Goal: Information Seeking & Learning: Learn about a topic

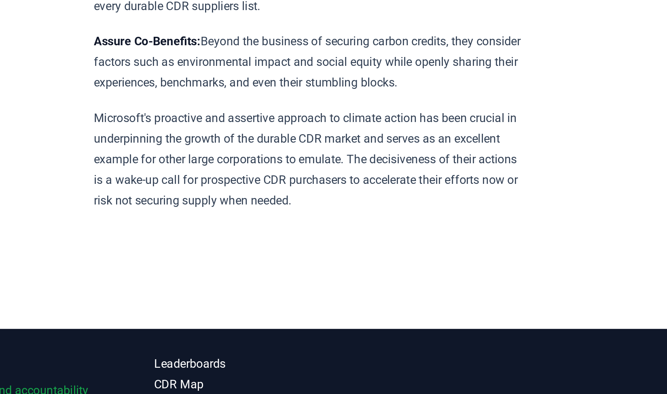
scroll to position [3698, 0]
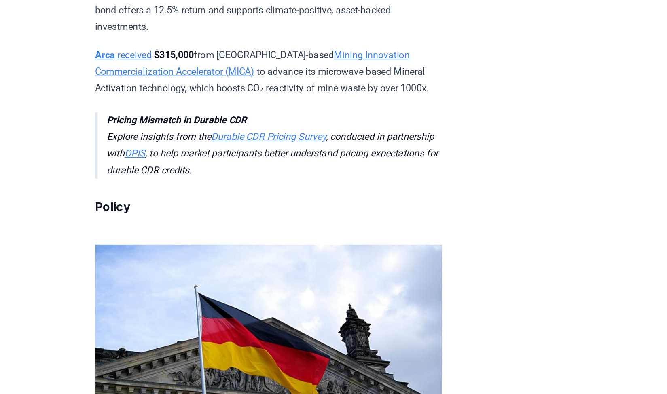
scroll to position [2313, 0]
click at [296, 97] on link "Durable CDR Pricing Survey" at bounding box center [297, 94] width 78 height 8
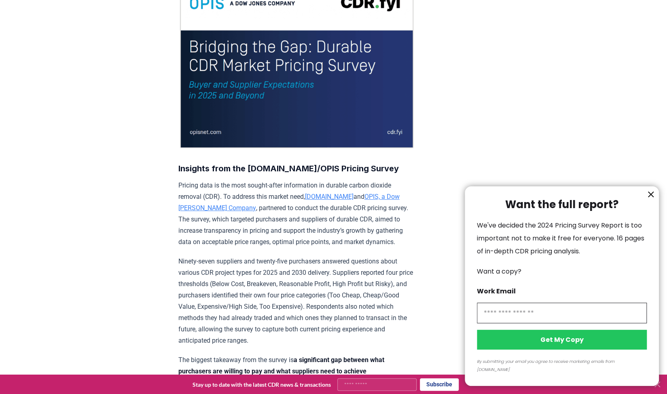
scroll to position [116, 0]
click at [653, 197] on icon "information" at bounding box center [650, 194] width 5 height 5
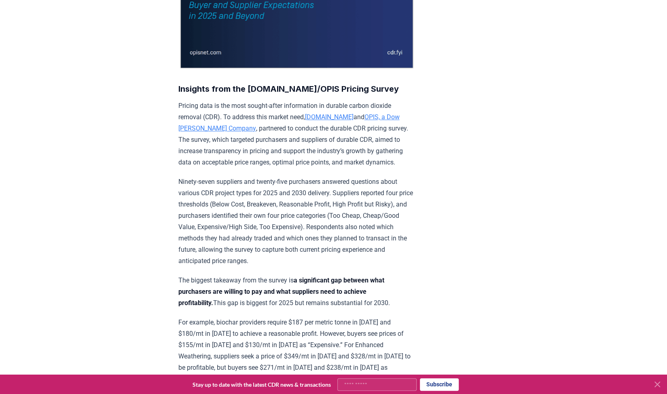
scroll to position [0, 0]
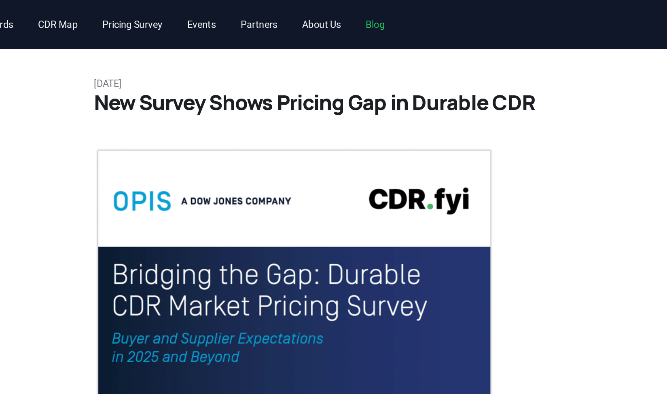
click at [351, 15] on link "Blog" at bounding box center [344, 14] width 24 height 15
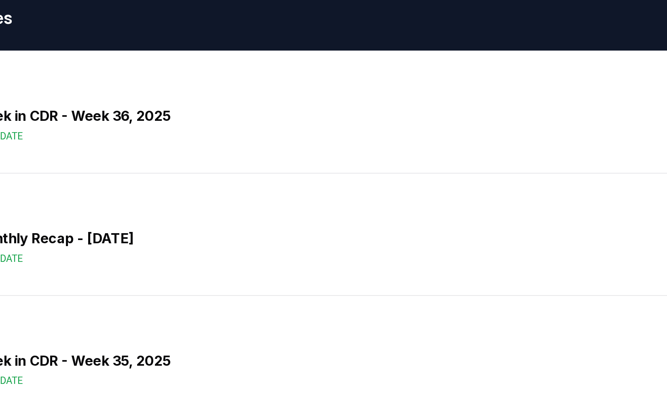
drag, startPoint x: 276, startPoint y: 138, endPoint x: 269, endPoint y: 212, distance: 74.0
click at [269, 206] on div "September 04, 2025 CDR Monthly Recap - August 2025 Industry Update" at bounding box center [333, 170] width 552 height 72
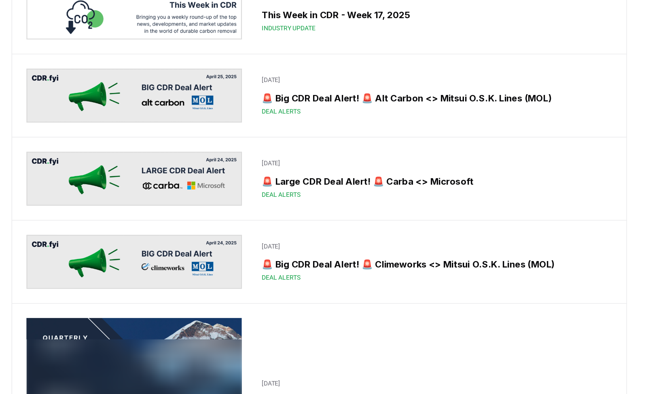
scroll to position [3128, 0]
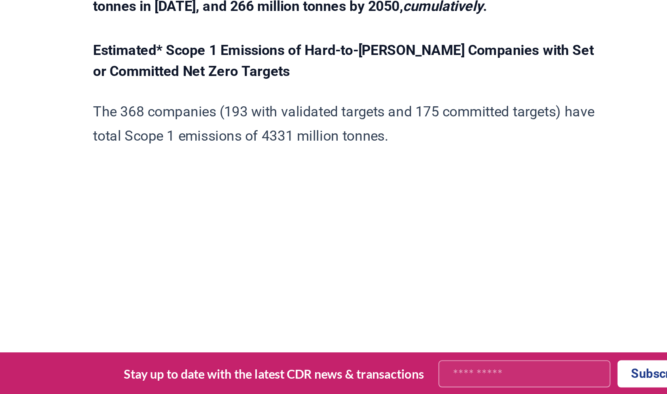
scroll to position [2002, 0]
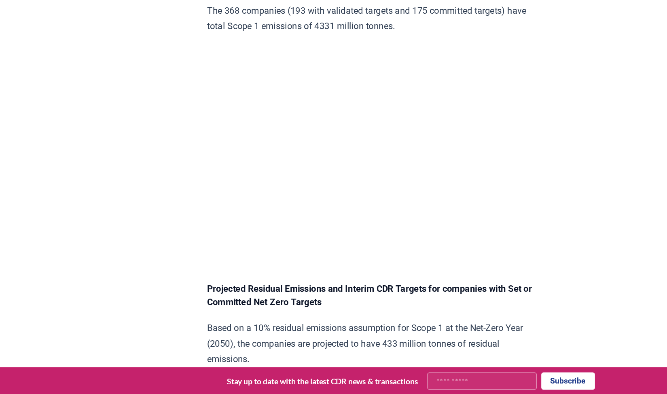
scroll to position [2151, 0]
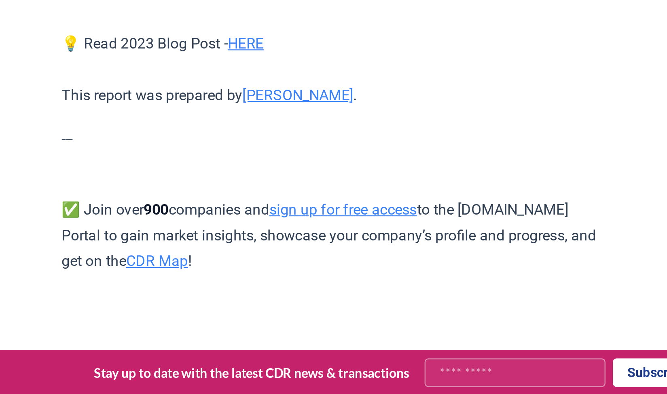
scroll to position [2741, 0]
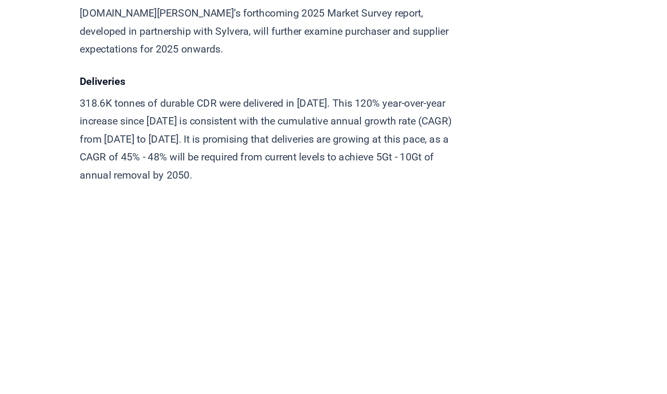
scroll to position [4013, 0]
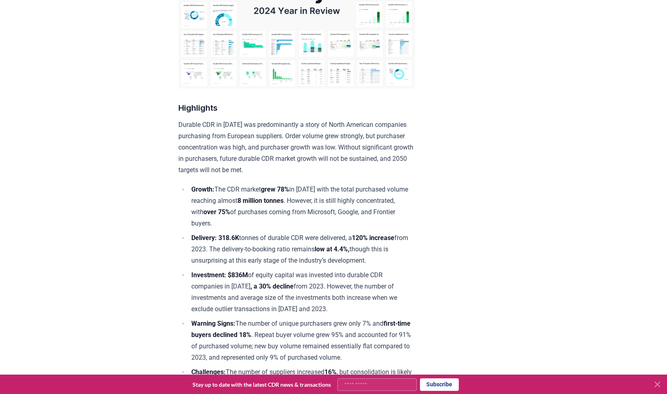
click at [235, 322] on strong "Warning Signs:" at bounding box center [213, 324] width 44 height 8
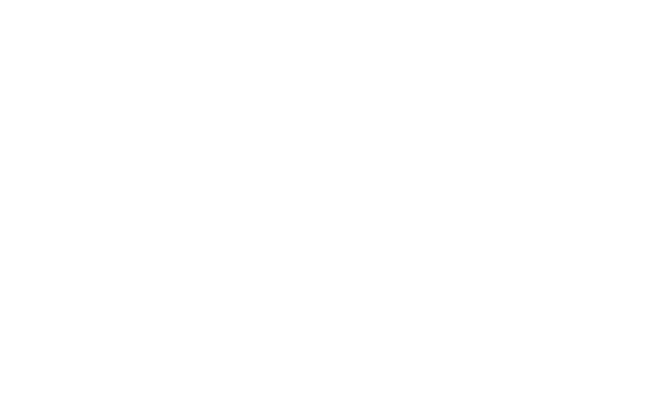
scroll to position [1730, 0]
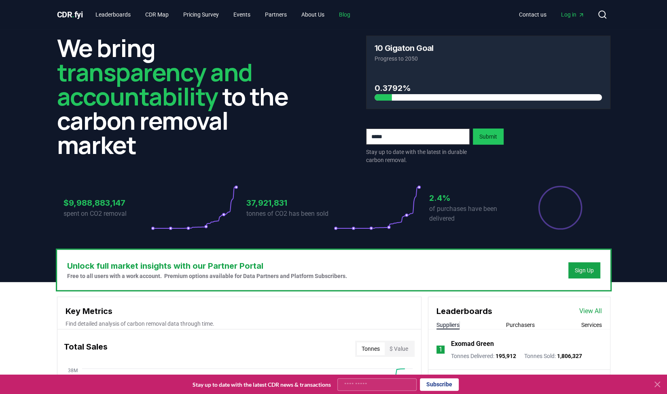
click at [349, 13] on link "Blog" at bounding box center [344, 14] width 24 height 15
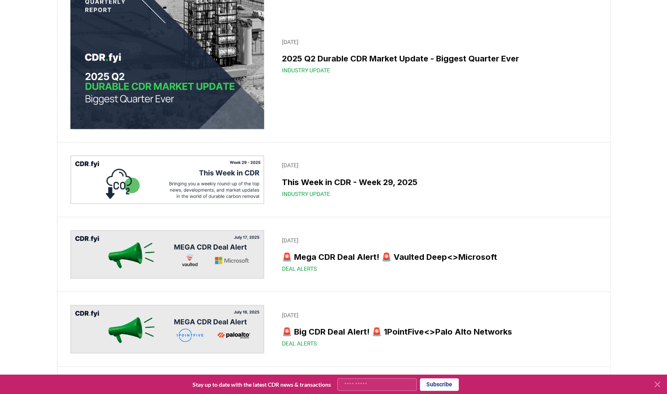
scroll to position [823, 0]
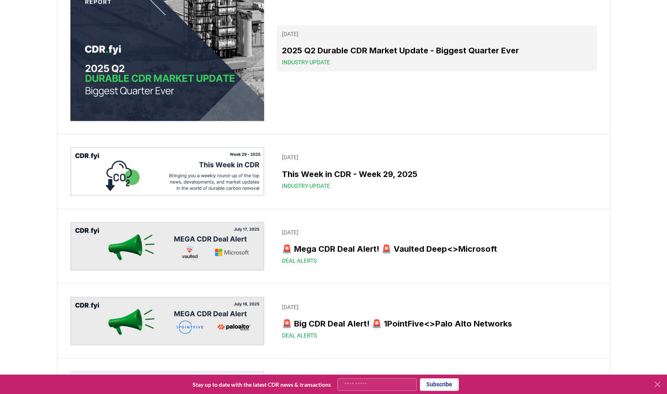
click at [300, 57] on h3 "2025 Q2 Durable CDR Market Update - Biggest Quarter Ever" at bounding box center [437, 50] width 310 height 12
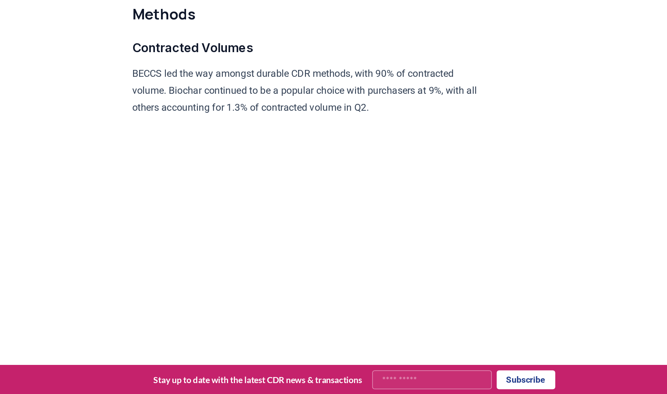
scroll to position [3652, 0]
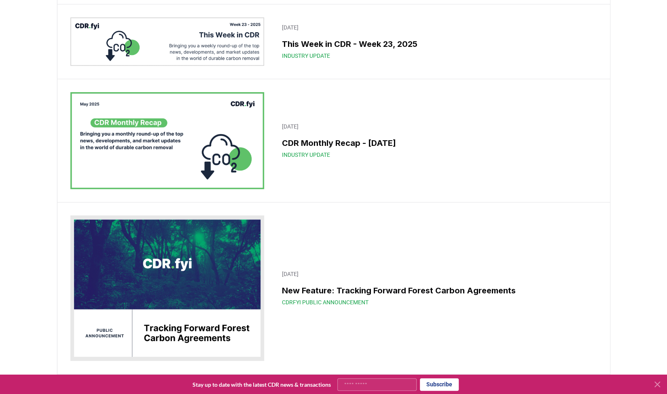
scroll to position [2051, 0]
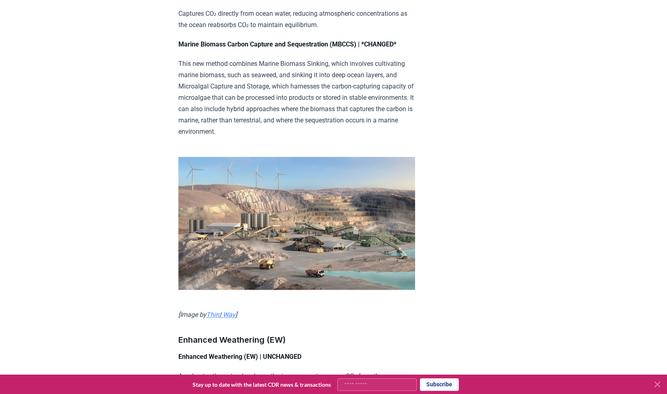
scroll to position [2507, 0]
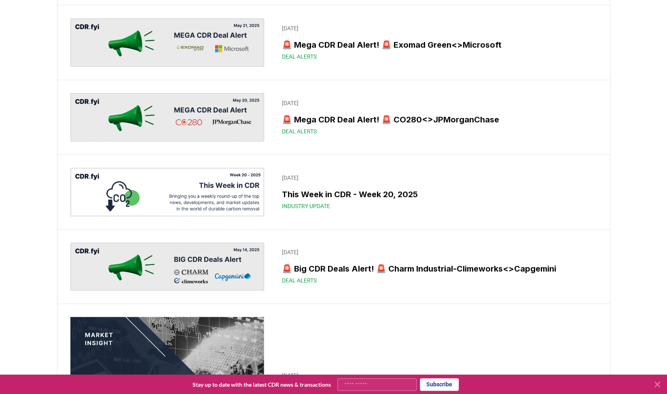
scroll to position [2569, 0]
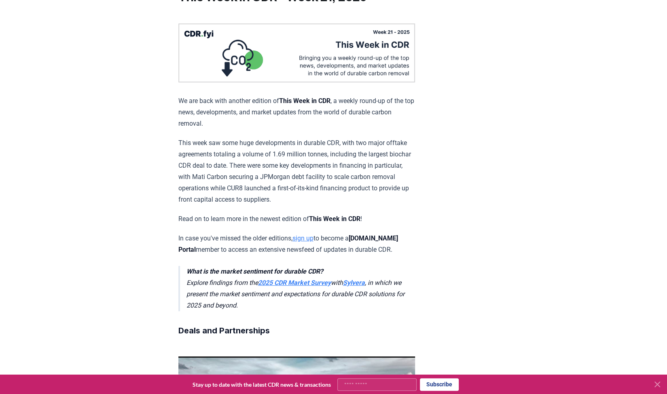
scroll to position [64, 0]
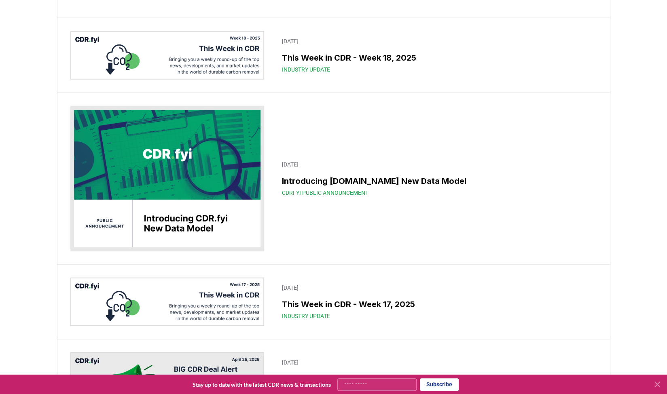
scroll to position [3318, 0]
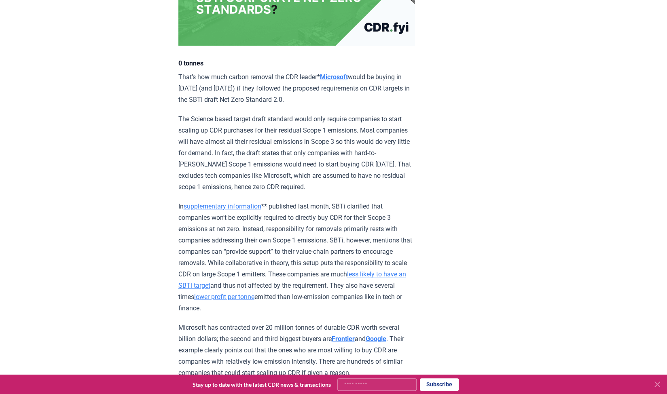
scroll to position [219, 0]
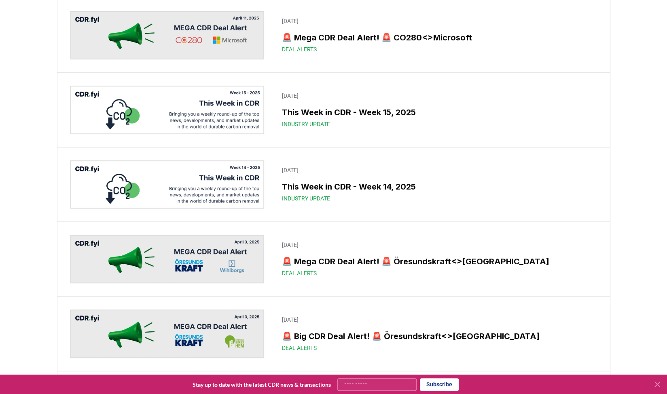
scroll to position [4106, 0]
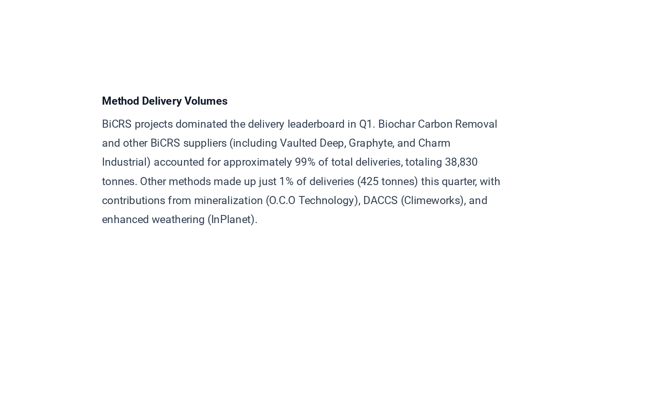
scroll to position [3751, 0]
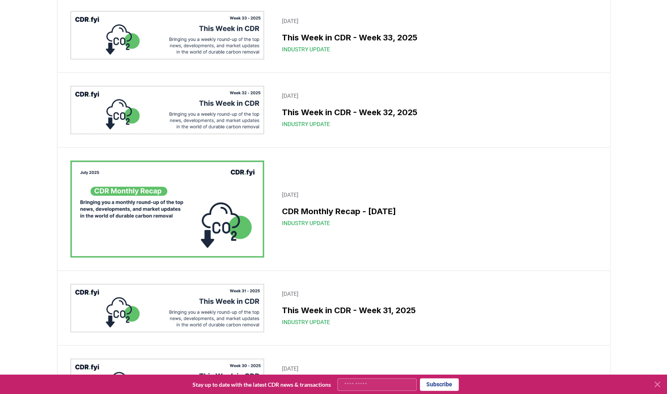
scroll to position [425, 0]
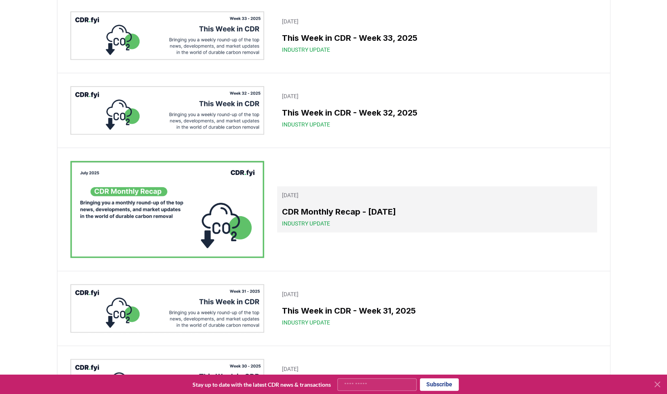
click at [298, 218] on h3 "CDR Monthly Recap - [DATE]" at bounding box center [437, 212] width 310 height 12
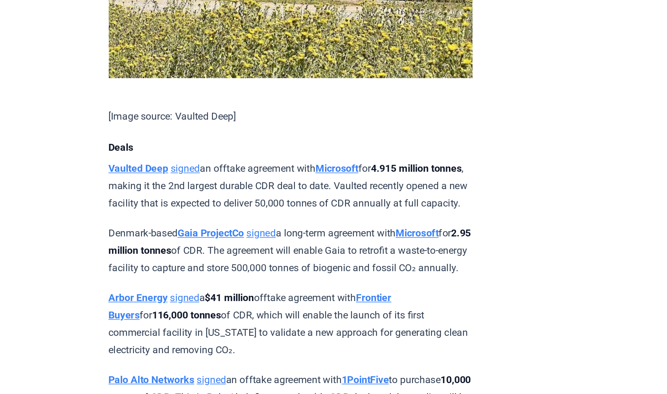
scroll to position [596, 0]
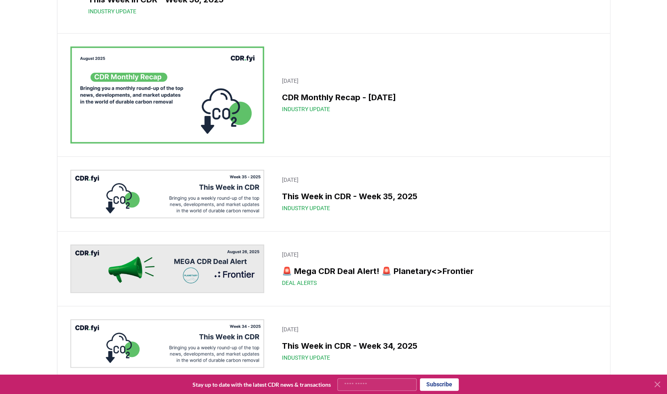
scroll to position [100, 0]
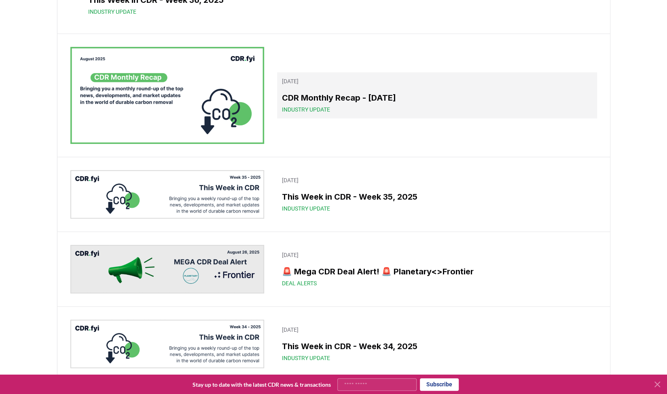
click at [346, 94] on h3 "CDR Monthly Recap - [DATE]" at bounding box center [437, 98] width 310 height 12
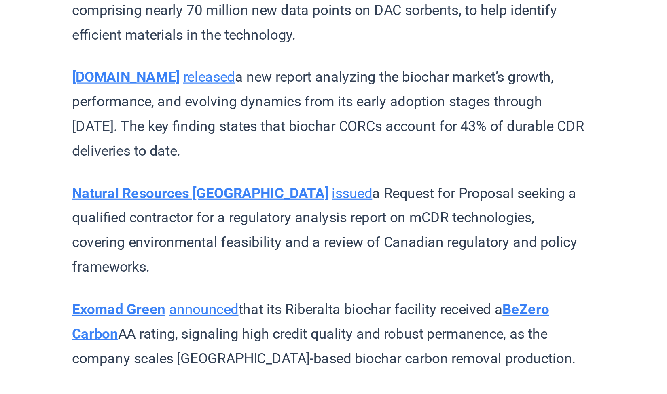
scroll to position [3447, 0]
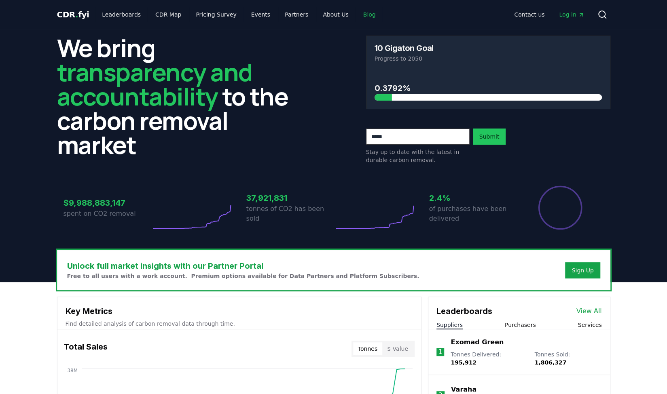
click at [357, 14] on link "Blog" at bounding box center [369, 14] width 25 height 15
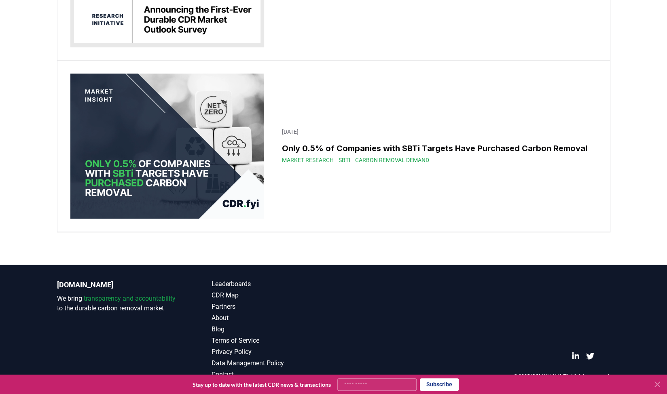
scroll to position [15655, 0]
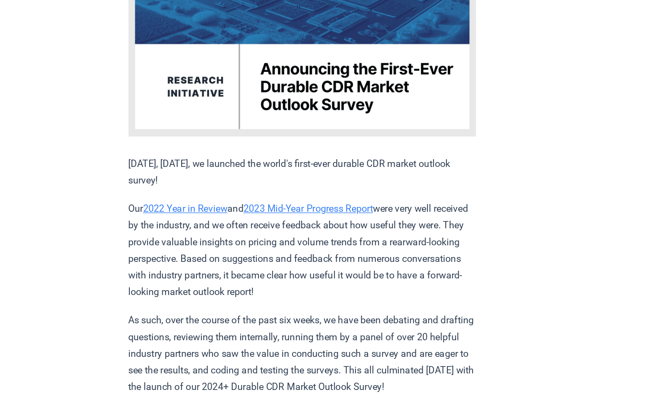
scroll to position [186, 0]
click at [233, 141] on link "2022 Year in Review" at bounding box center [216, 143] width 57 height 8
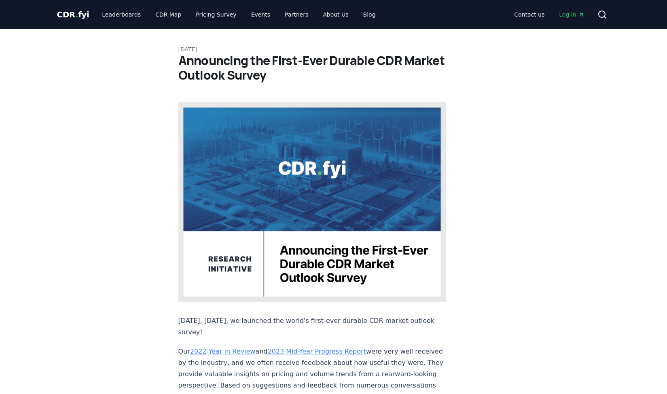
scroll to position [186, 0]
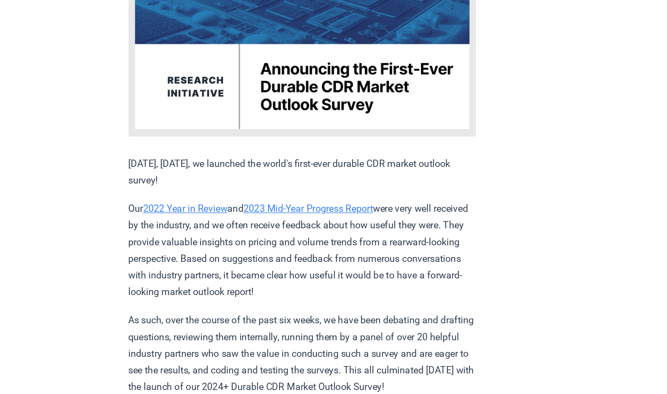
click at [285, 139] on link "2023 Mid-Year Progress Report" at bounding box center [301, 143] width 88 height 8
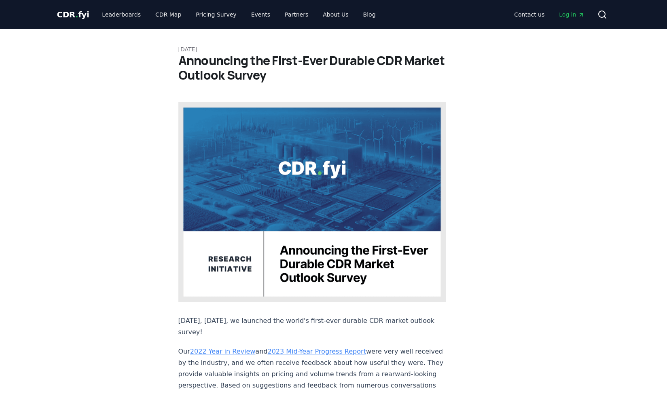
scroll to position [186, 0]
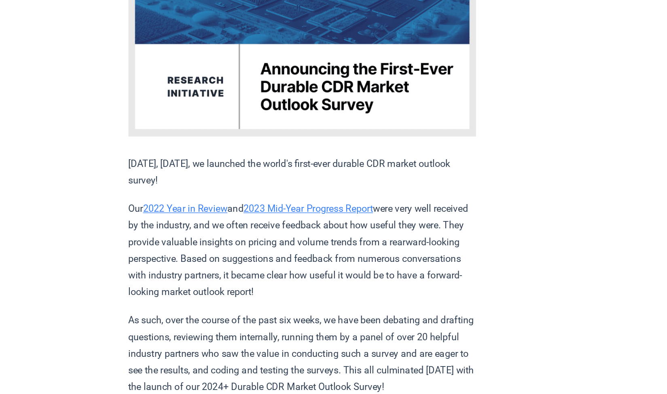
scroll to position [653, 0]
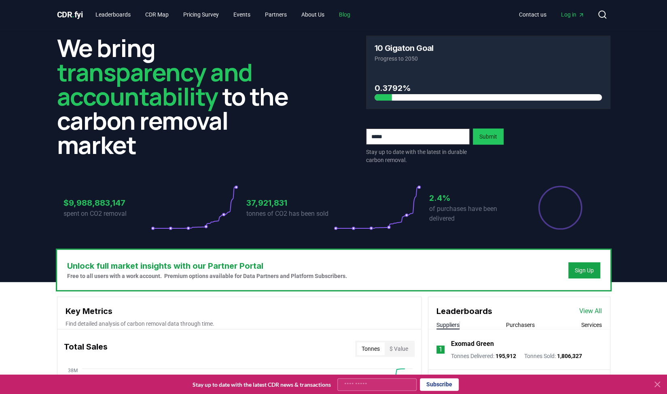
click at [357, 15] on link "Blog" at bounding box center [344, 14] width 24 height 15
click at [351, 12] on link "Blog" at bounding box center [344, 14] width 24 height 15
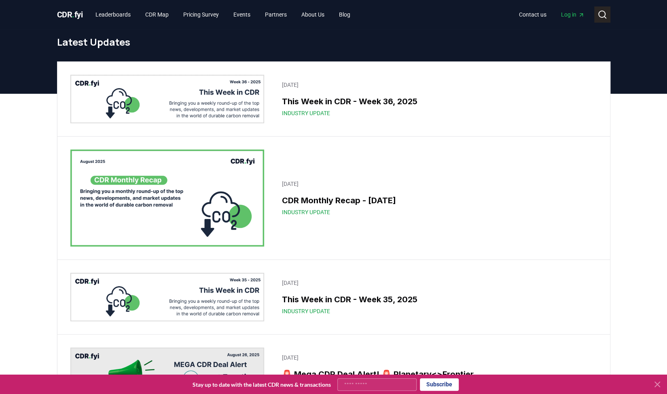
click at [602, 13] on icon at bounding box center [602, 15] width 10 height 10
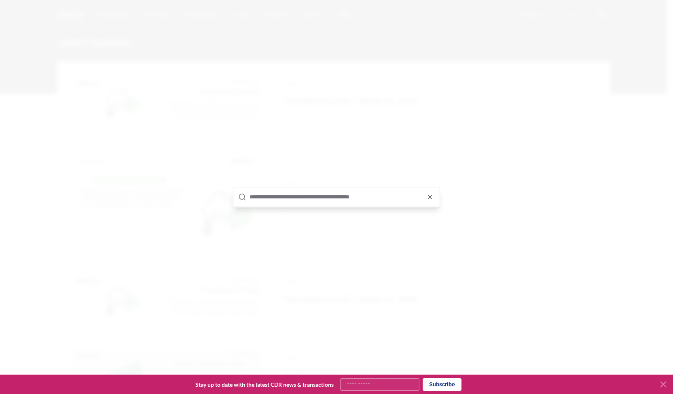
click at [292, 197] on input "text" at bounding box center [342, 196] width 185 height 19
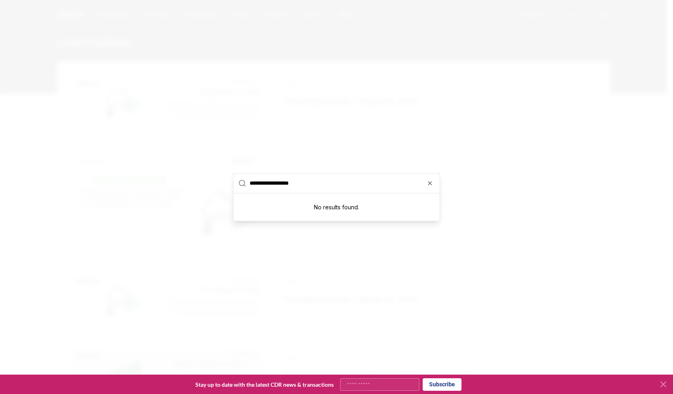
type input "**********"
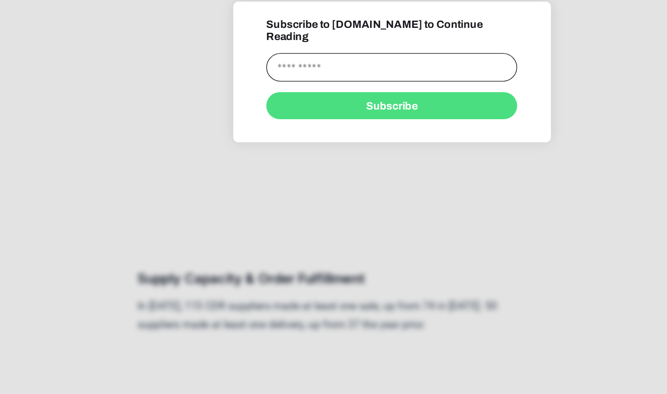
scroll to position [1313, 0]
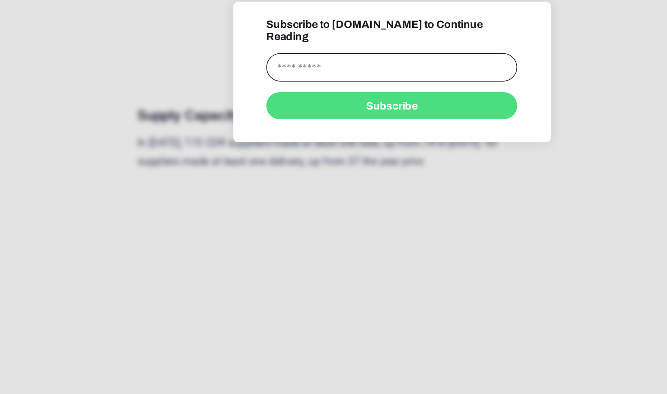
click at [218, 237] on div at bounding box center [333, 197] width 667 height 394
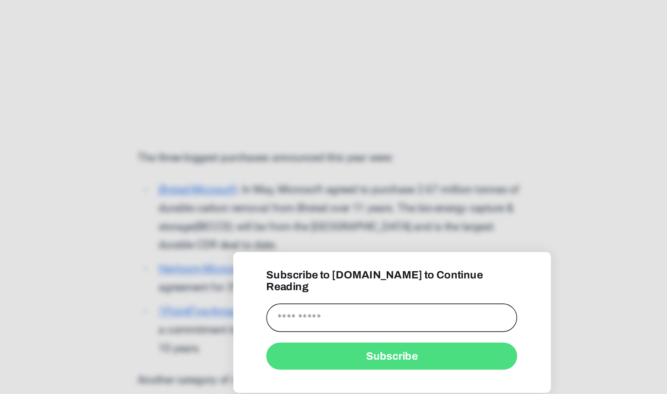
scroll to position [976, 0]
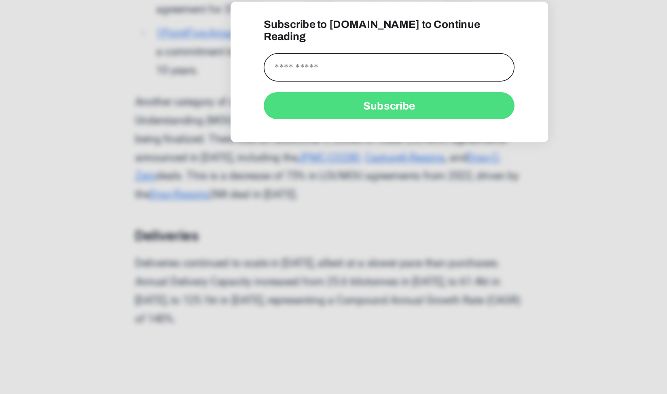
click at [323, 296] on div at bounding box center [333, 197] width 667 height 394
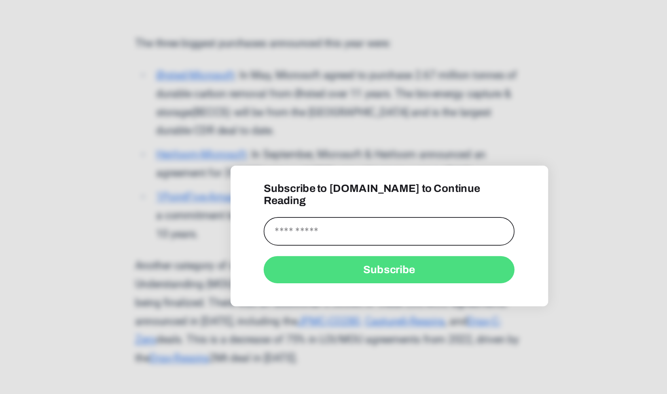
scroll to position [993, 0]
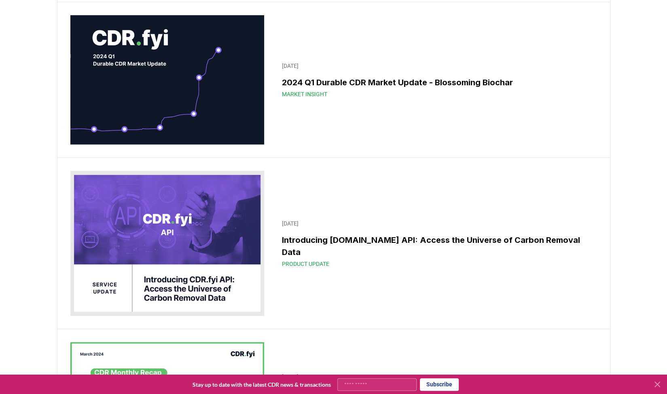
scroll to position [13102, 0]
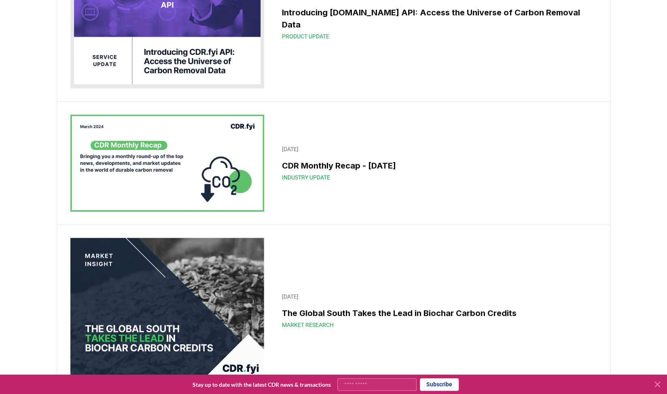
click at [408, 321] on div "Market Research" at bounding box center [437, 325] width 310 height 8
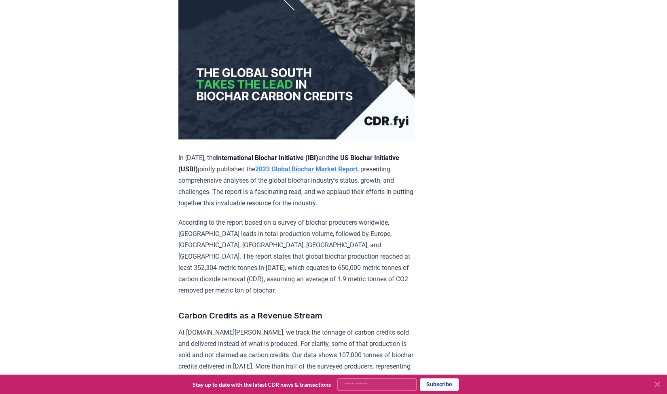
scroll to position [141, 0]
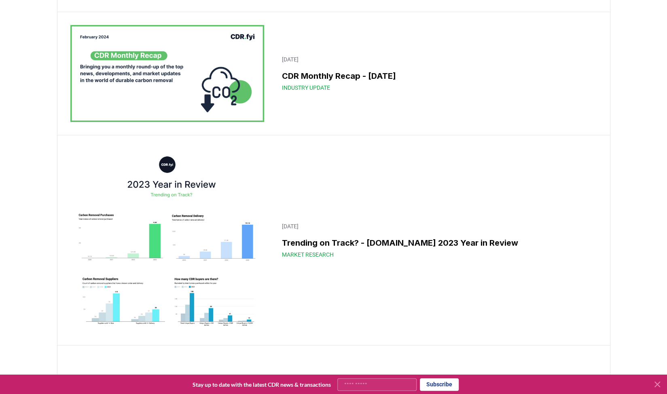
scroll to position [13717, 0]
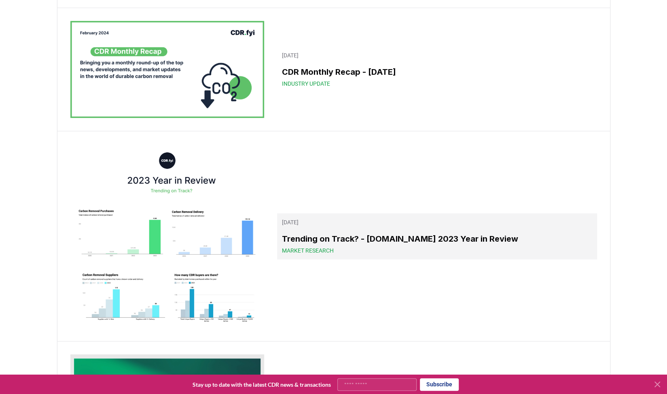
click at [322, 233] on h3 "Trending on Track? - CDR.fyi 2023 Year in Review" at bounding box center [437, 239] width 310 height 12
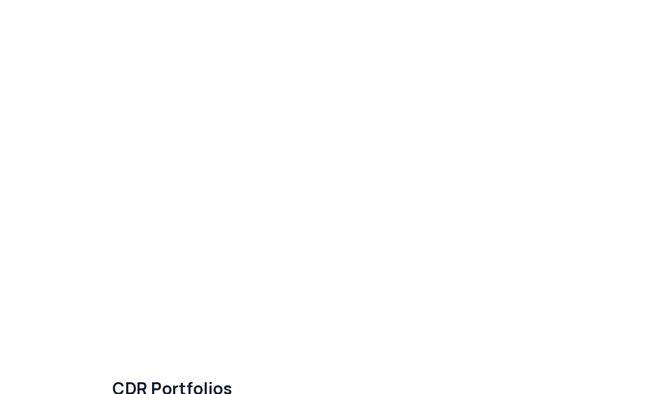
scroll to position [2226, 0]
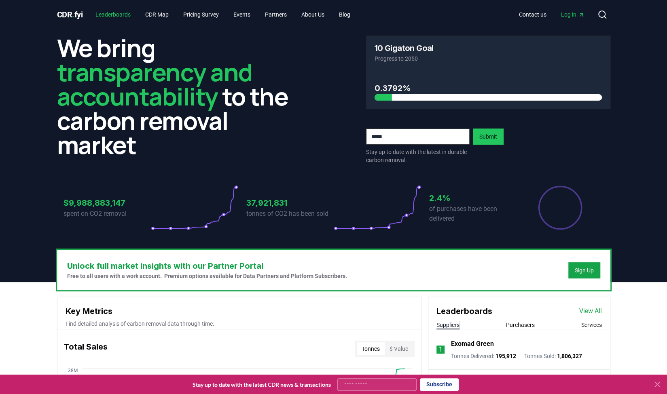
click at [116, 15] on link "Leaderboards" at bounding box center [113, 14] width 48 height 15
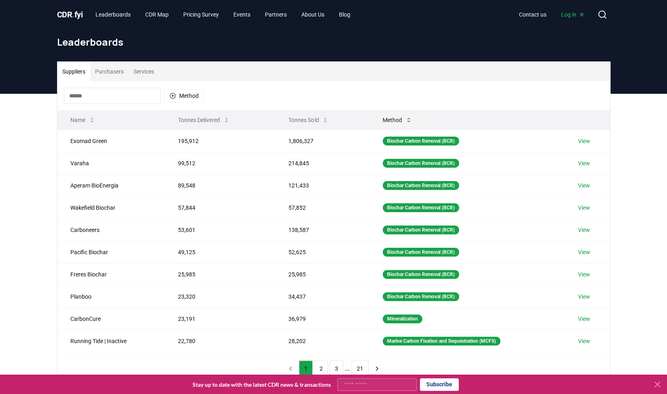
click at [405, 120] on icon at bounding box center [408, 120] width 6 height 6
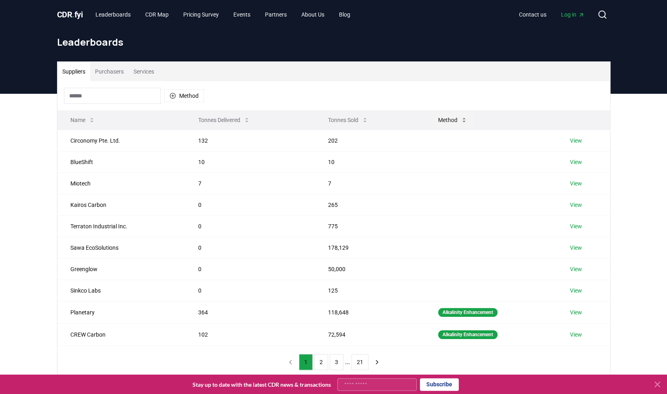
click at [405, 120] on th "Tonnes Sold" at bounding box center [370, 119] width 110 height 19
click at [463, 122] on icon at bounding box center [464, 120] width 6 height 6
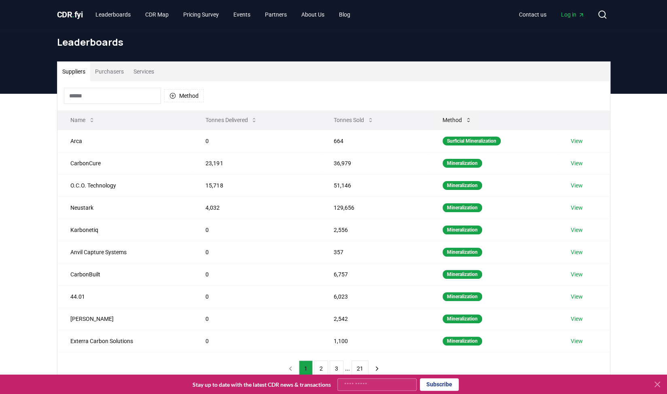
click at [463, 122] on button "Method" at bounding box center [457, 120] width 42 height 16
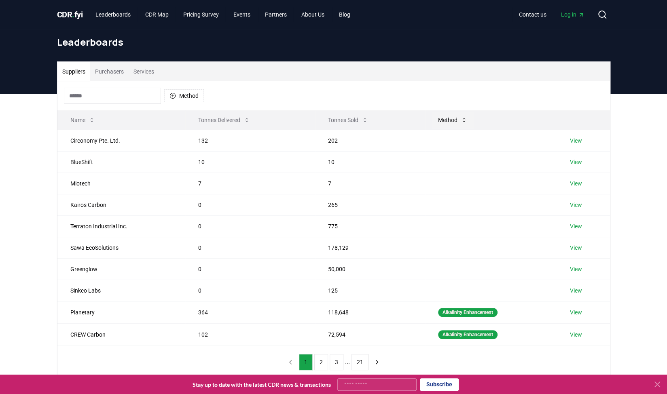
click at [465, 122] on icon at bounding box center [464, 120] width 6 height 6
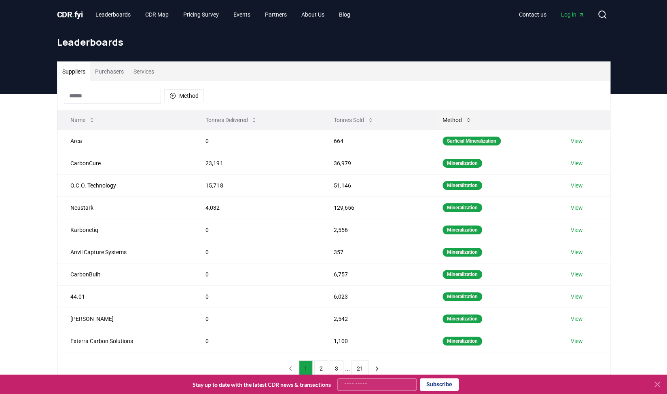
click at [465, 122] on icon at bounding box center [468, 120] width 6 height 6
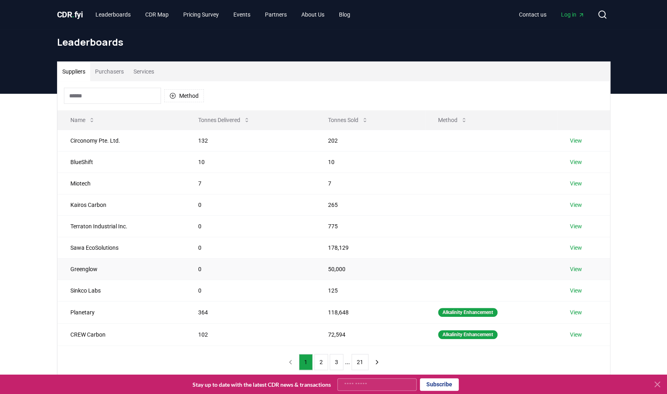
scroll to position [223, 0]
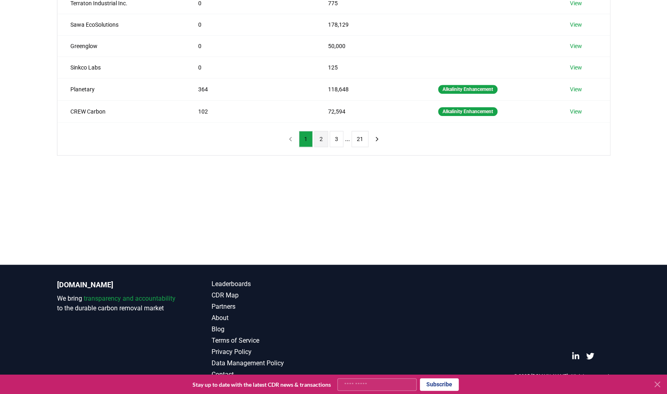
click at [323, 135] on button "2" at bounding box center [321, 139] width 14 height 16
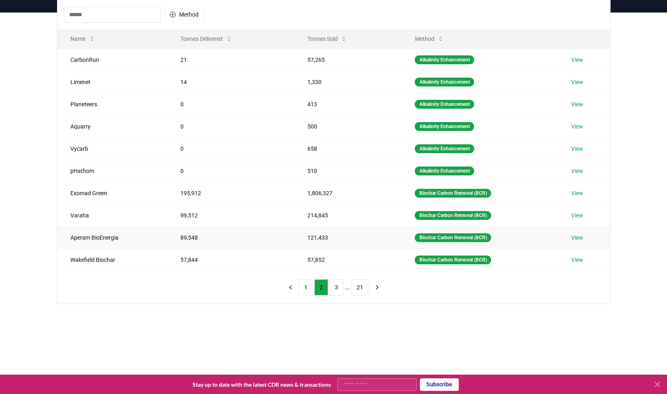
scroll to position [81, 0]
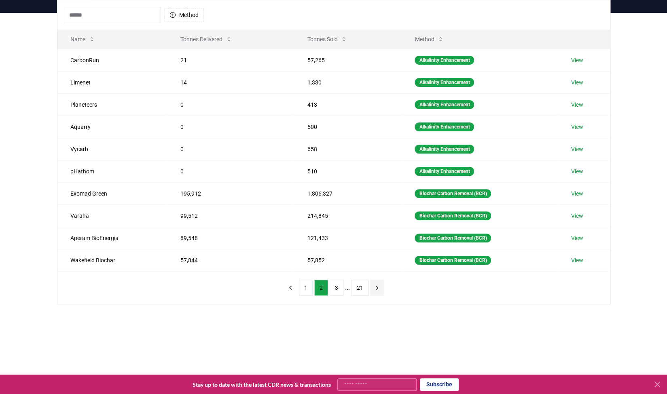
click at [374, 284] on icon "next page" at bounding box center [376, 287] width 7 height 7
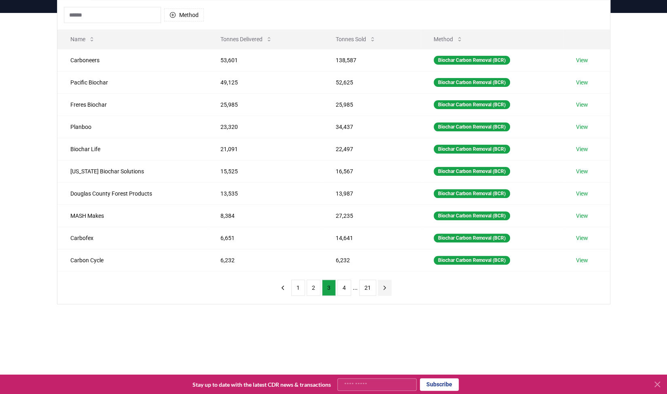
click at [385, 284] on icon "next page" at bounding box center [384, 287] width 7 height 7
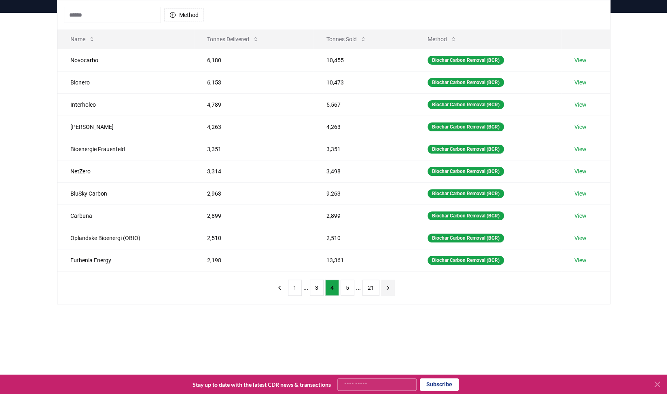
click at [387, 286] on icon "next page" at bounding box center [388, 288] width 2 height 4
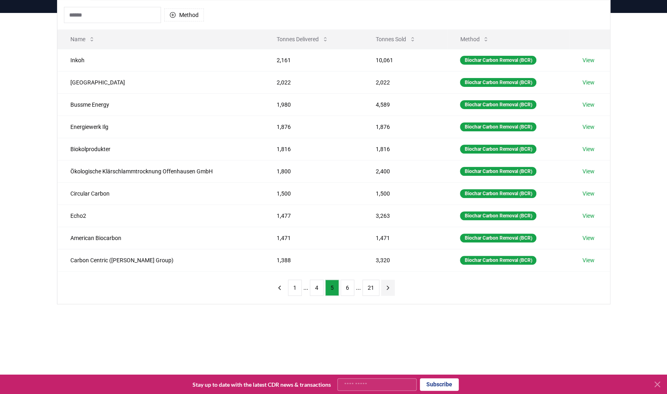
click at [387, 286] on icon "next page" at bounding box center [388, 288] width 2 height 4
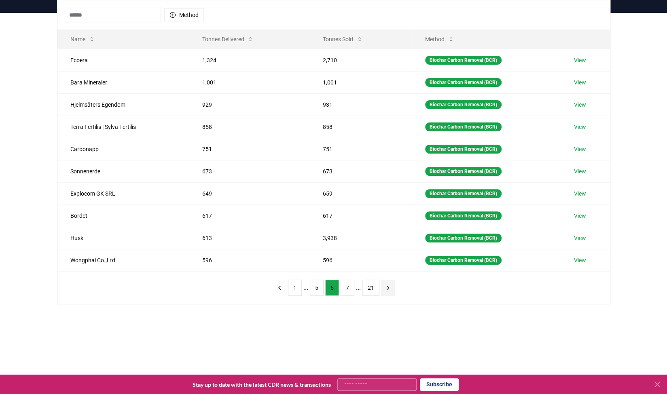
click at [387, 286] on icon "next page" at bounding box center [388, 288] width 2 height 4
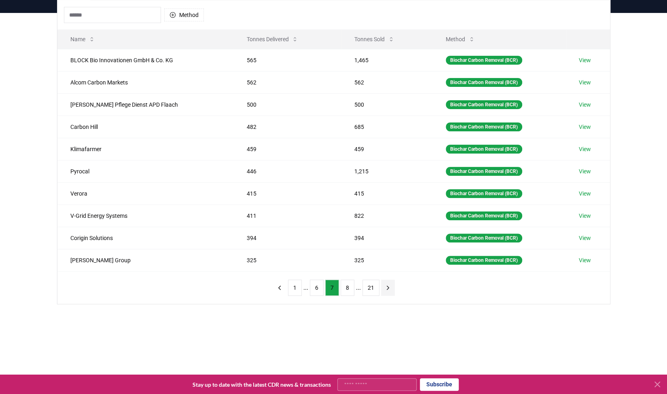
click at [387, 286] on icon "next page" at bounding box center [388, 288] width 2 height 4
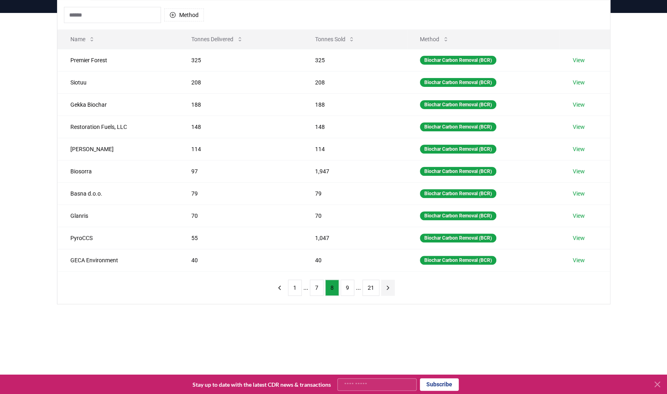
click at [387, 286] on icon "next page" at bounding box center [388, 288] width 2 height 4
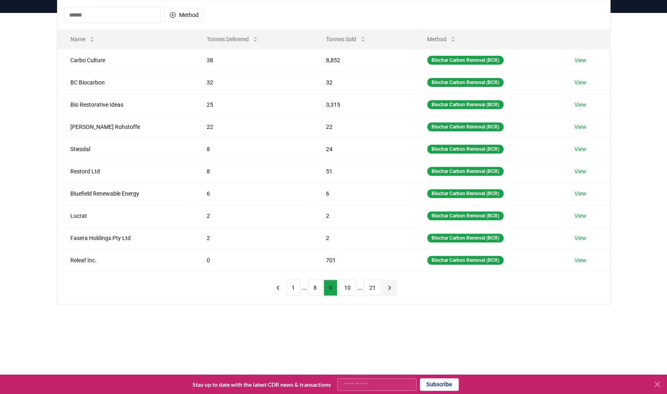
click at [386, 284] on icon "next page" at bounding box center [389, 287] width 7 height 7
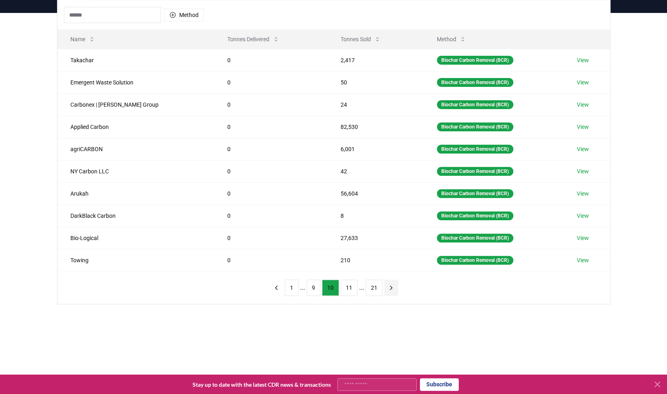
click at [387, 284] on icon "next page" at bounding box center [390, 287] width 7 height 7
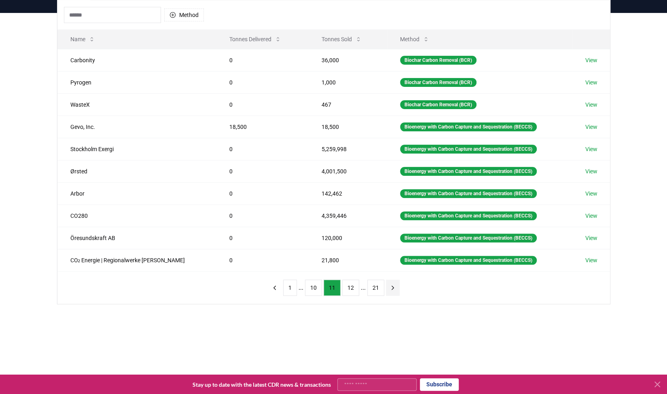
click at [391, 286] on icon "next page" at bounding box center [392, 288] width 2 height 4
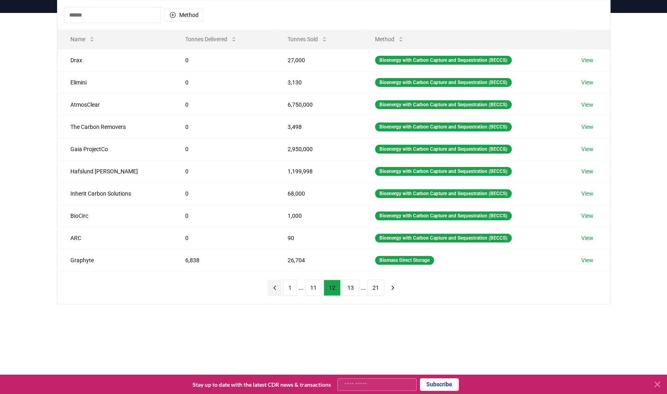
click at [278, 284] on icon "previous page" at bounding box center [274, 287] width 7 height 7
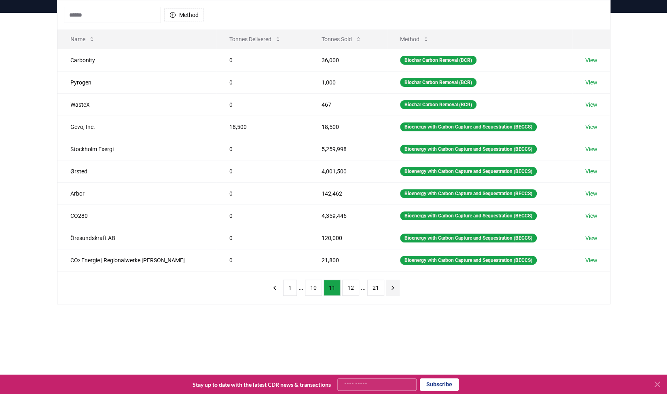
click at [389, 284] on icon "next page" at bounding box center [392, 287] width 7 height 7
